Goal: Task Accomplishment & Management: Complete application form

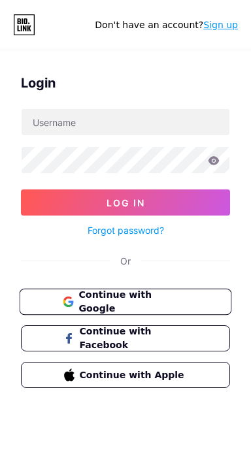
click at [175, 294] on span "Continue with Google" at bounding box center [132, 302] width 109 height 28
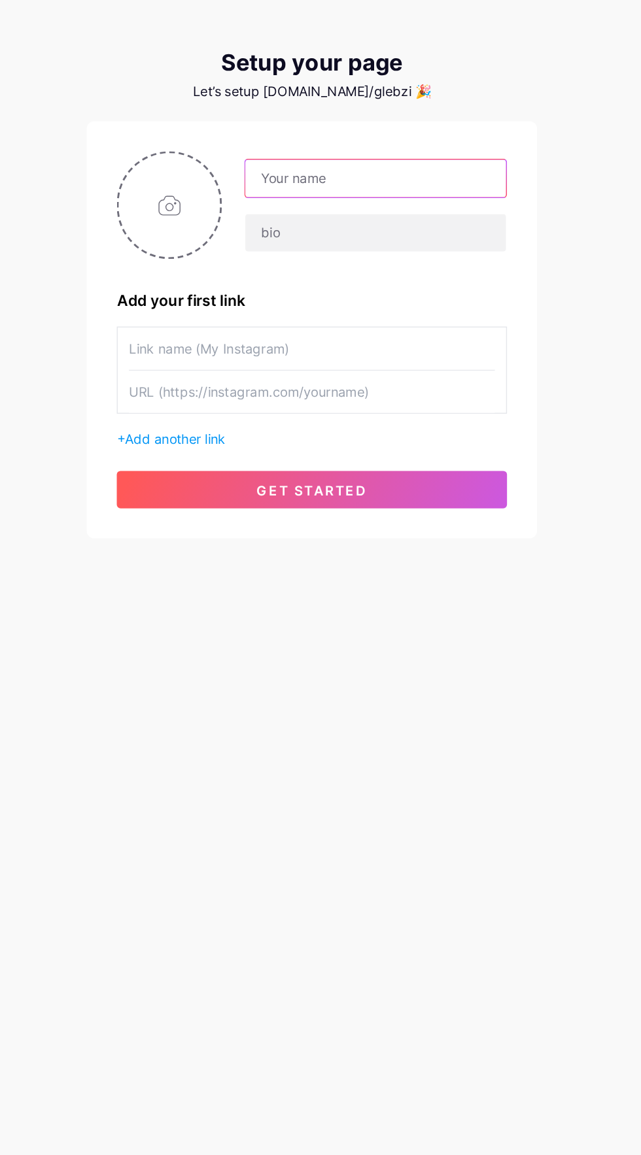
click at [414, 172] on input "text" at bounding box center [365, 173] width 182 height 26
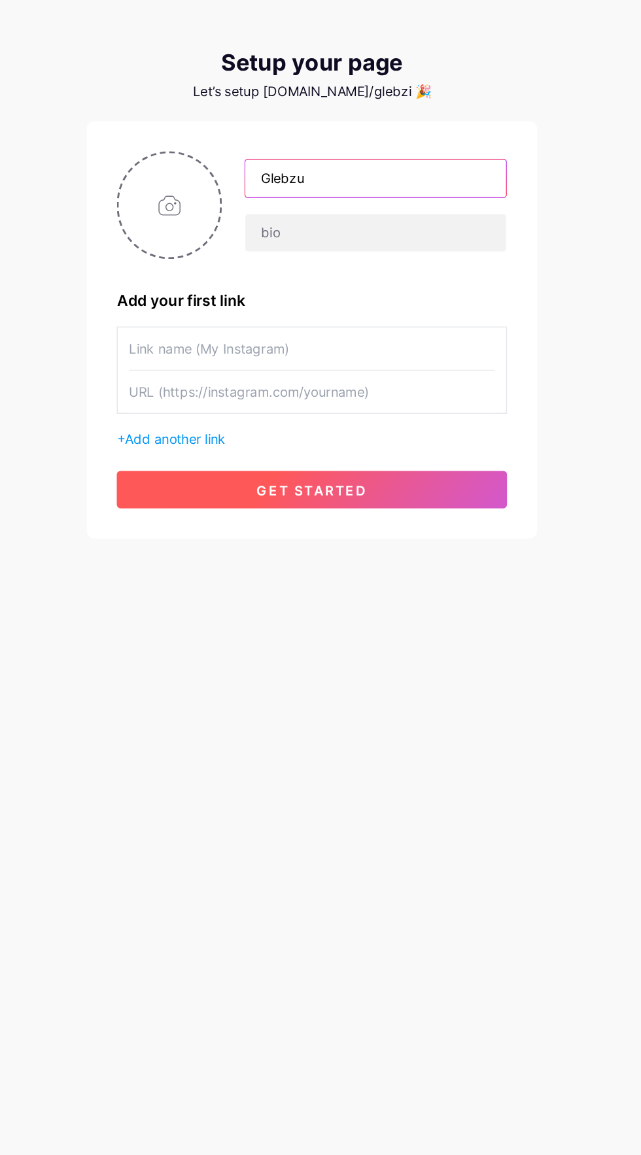
type input "Glebzu"
click at [413, 395] on button "get started" at bounding box center [320, 390] width 272 height 26
